Goal: Task Accomplishment & Management: Manage account settings

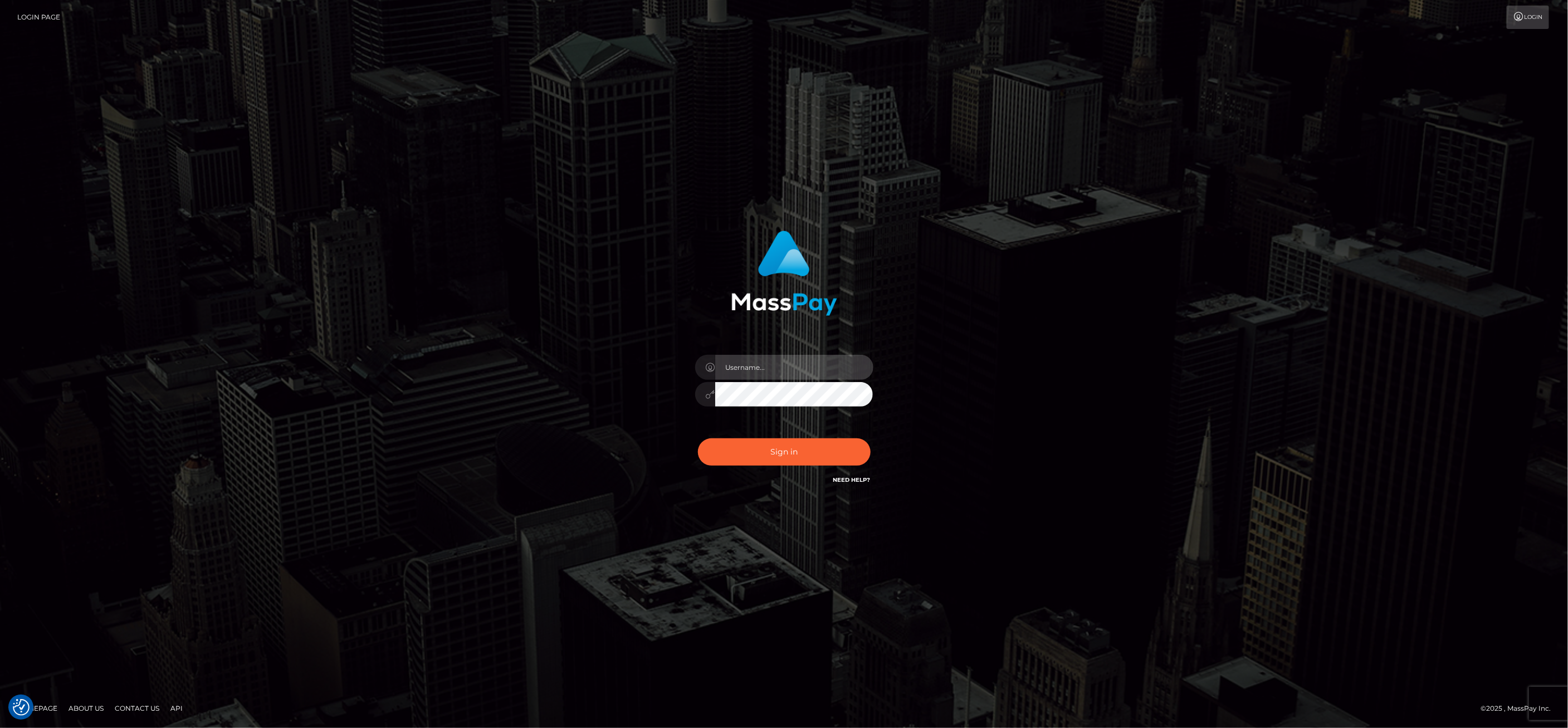
click at [766, 375] on input "text" at bounding box center [794, 367] width 158 height 25
type input "ashbil"
click at [765, 463] on button "Sign in" at bounding box center [784, 452] width 173 height 27
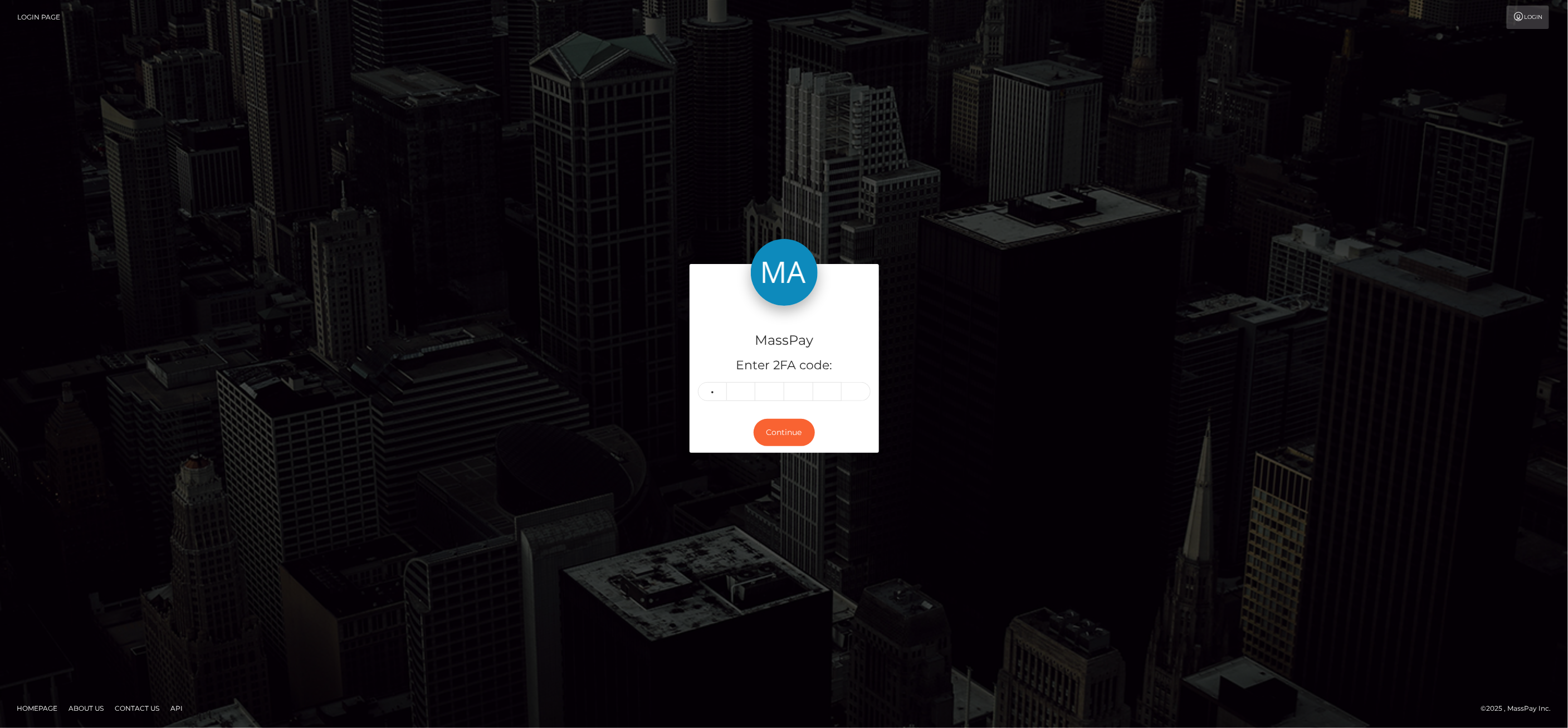
type input "5"
type input "8"
type input "9"
type input "8"
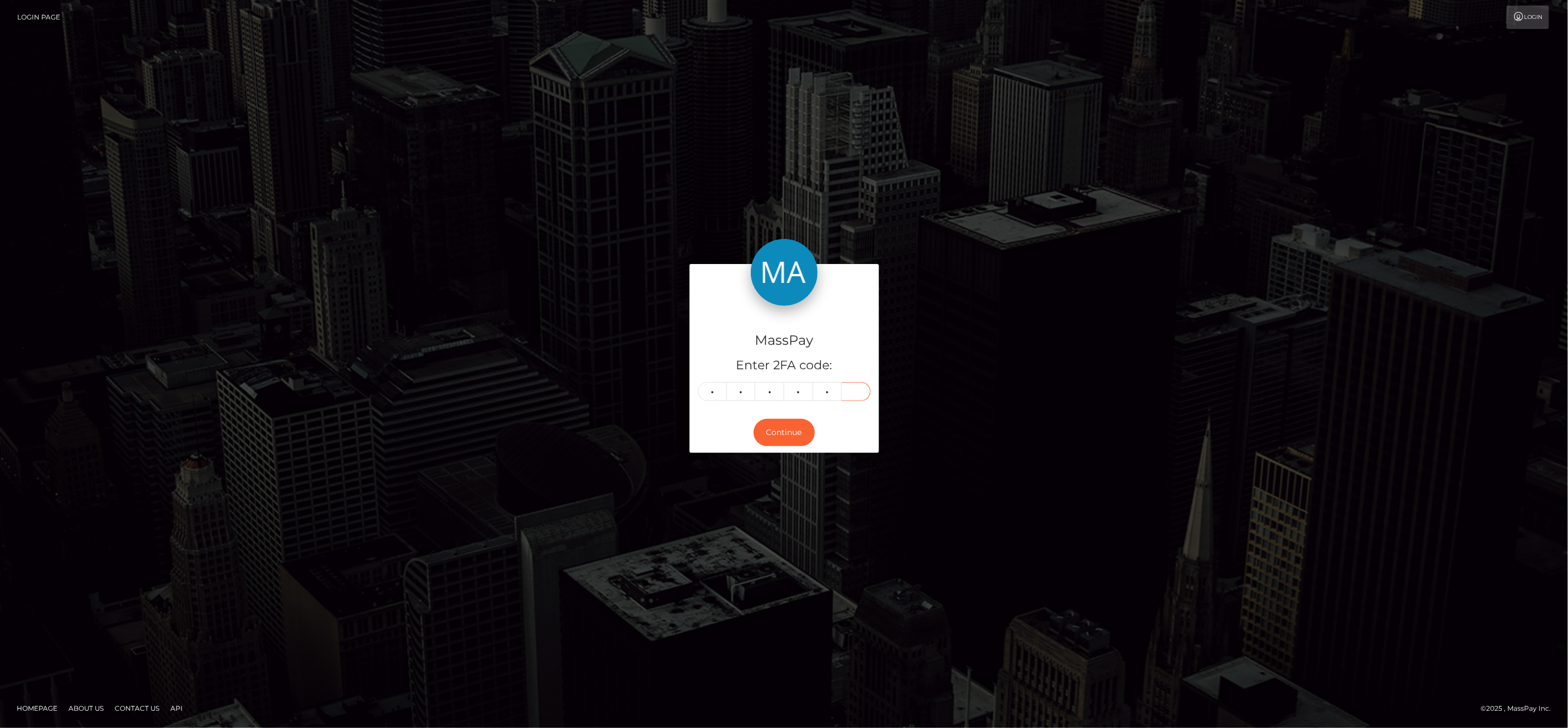
type input "5"
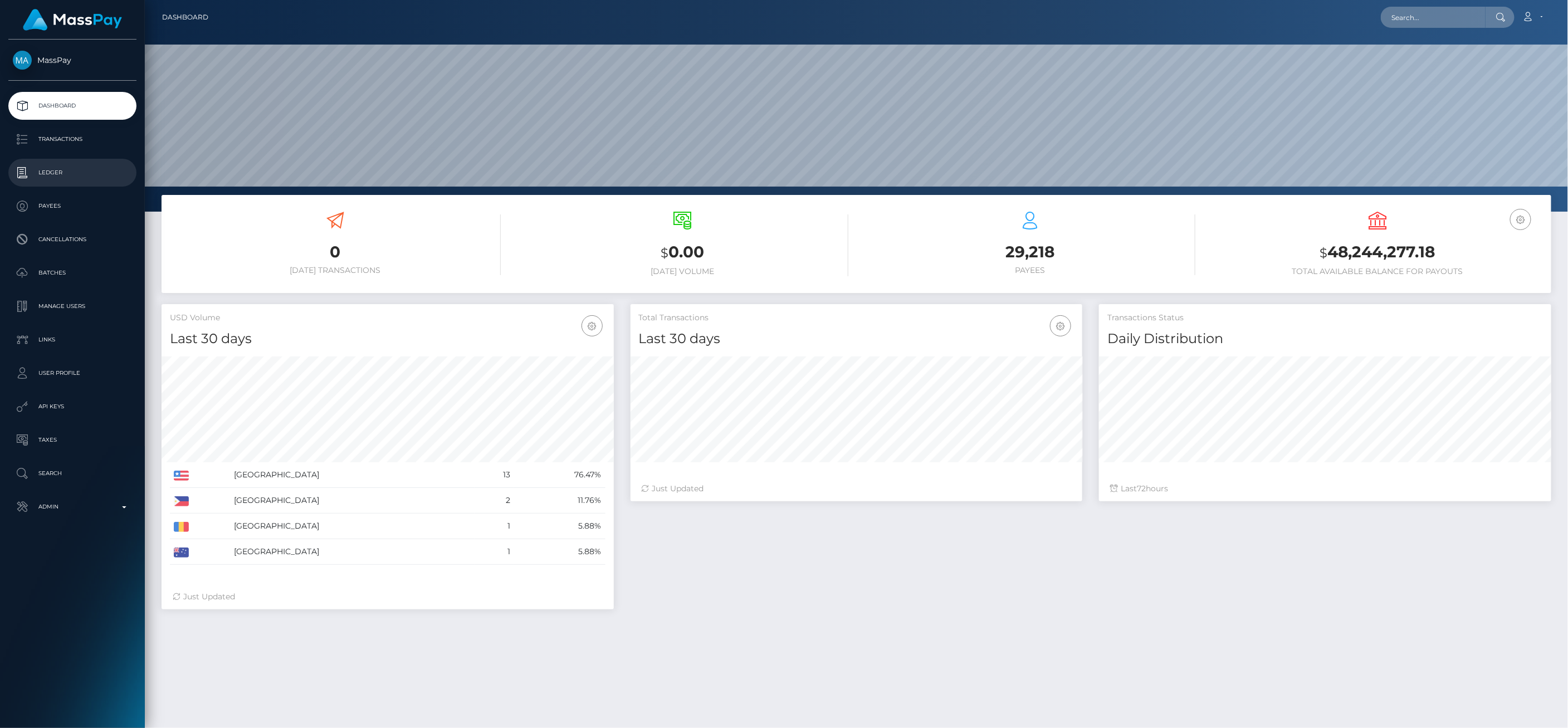
scroll to position [197, 451]
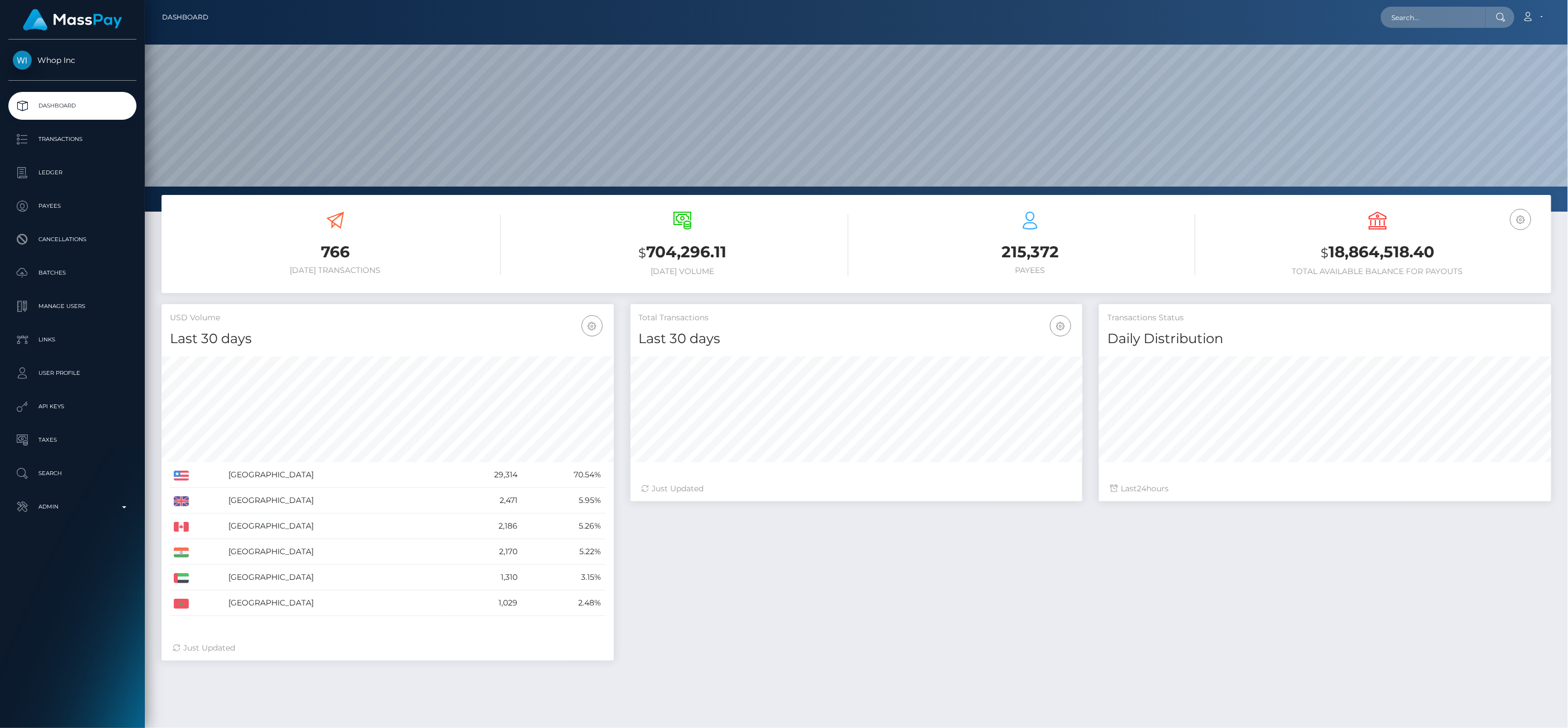
scroll to position [197, 451]
click at [77, 171] on p "Ledger" at bounding box center [72, 173] width 119 height 17
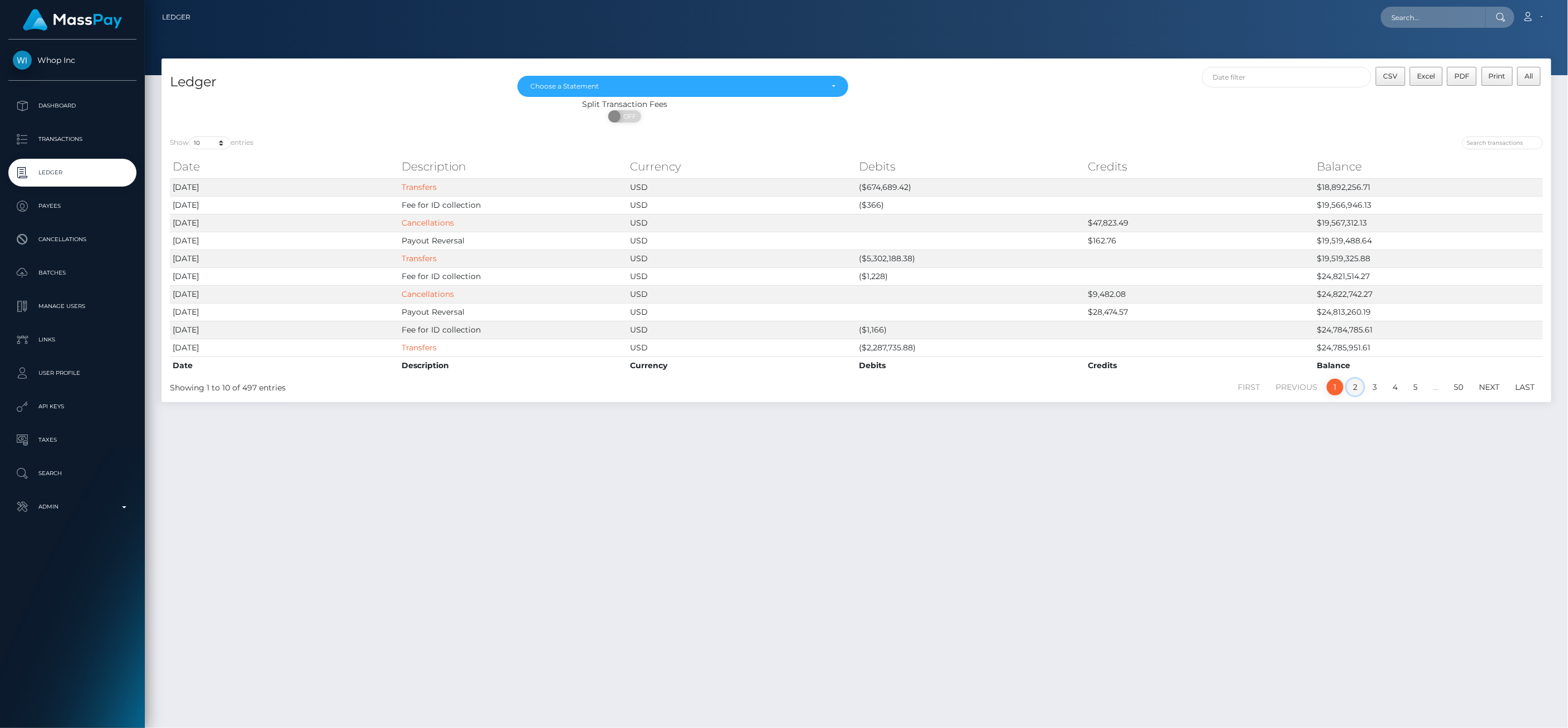
click at [1354, 388] on link "2" at bounding box center [1355, 387] width 17 height 17
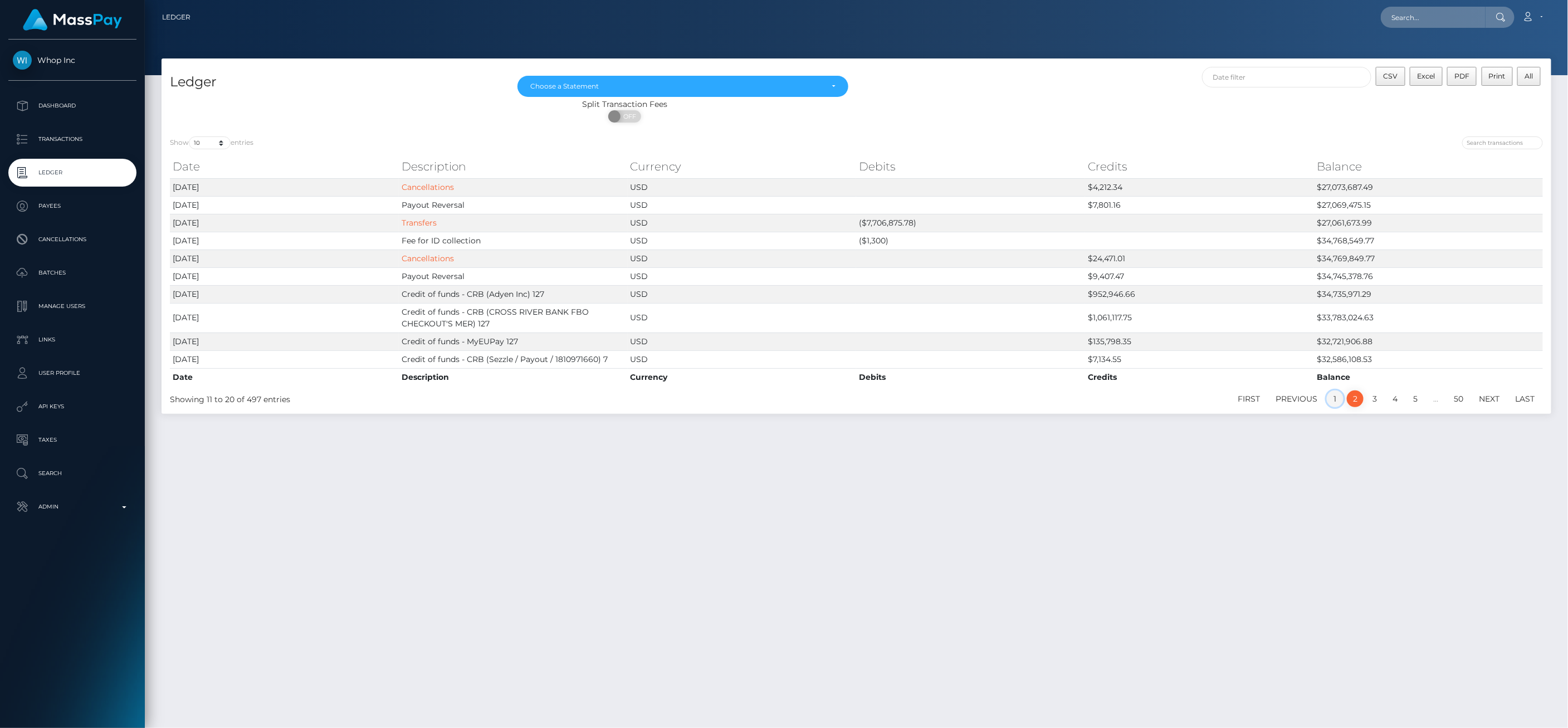
click at [1335, 399] on link "1" at bounding box center [1335, 399] width 17 height 17
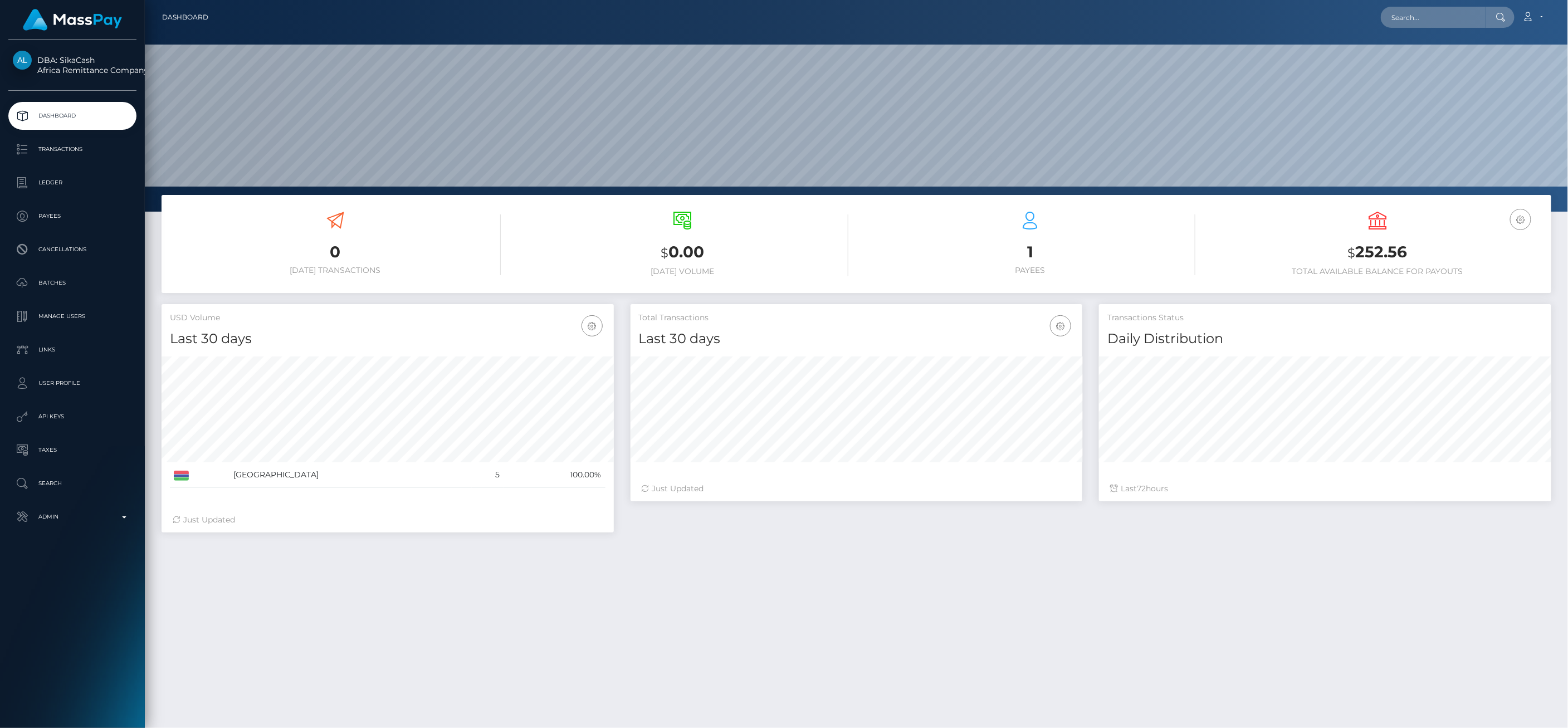
scroll to position [197, 451]
